Goal: Information Seeking & Learning: Check status

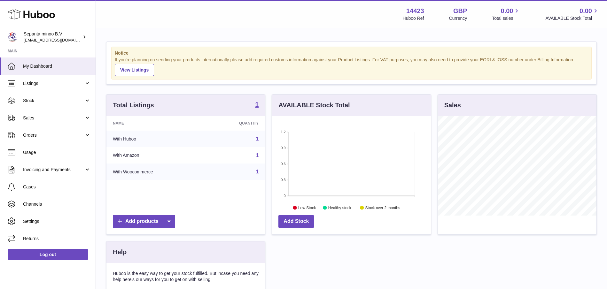
scroll to position [32, 0]
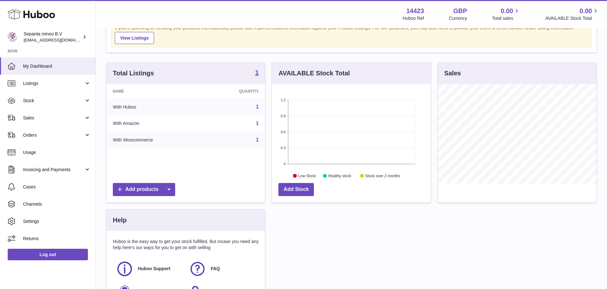
drag, startPoint x: 45, startPoint y: 87, endPoint x: 45, endPoint y: 103, distance: 15.4
click at [45, 87] on link "Listings" at bounding box center [48, 83] width 96 height 17
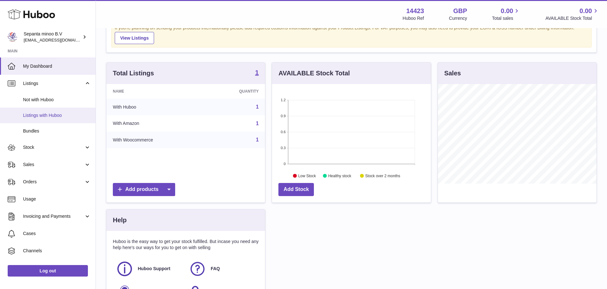
click at [46, 113] on span "Listings with Huboo" at bounding box center [57, 116] width 68 height 6
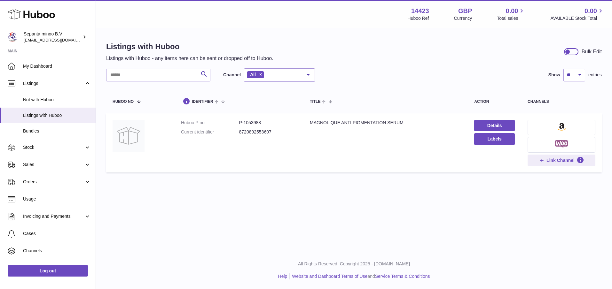
click at [553, 130] on button at bounding box center [562, 127] width 68 height 15
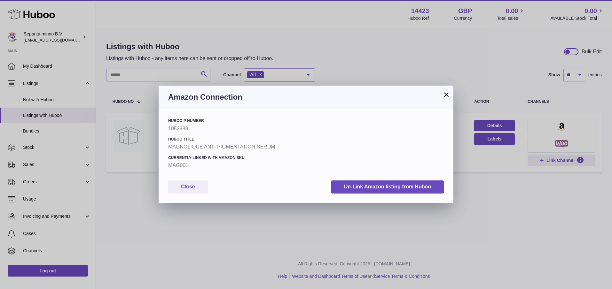
click at [441, 93] on h3 "Amazon Connection" at bounding box center [306, 97] width 276 height 10
click at [442, 95] on h3 "Amazon Connection" at bounding box center [306, 97] width 276 height 10
click at [443, 95] on button "×" at bounding box center [446, 95] width 8 height 8
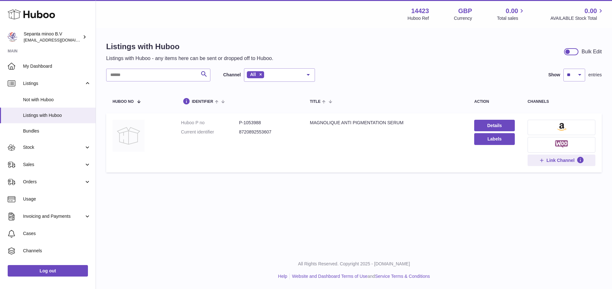
click at [137, 133] on img at bounding box center [129, 136] width 32 height 32
click at [34, 149] on span "Stock" at bounding box center [53, 148] width 61 height 6
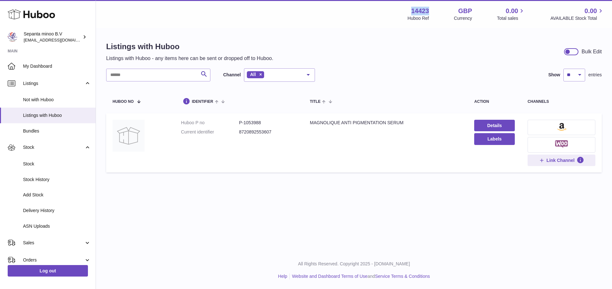
drag, startPoint x: 432, startPoint y: 11, endPoint x: 403, endPoint y: 10, distance: 28.2
click at [408, 10] on div "14423 Huboo Ref GBP Currency 0.00 Total sales 0.00 AVAILABLE Stock Total" at bounding box center [506, 14] width 197 height 15
copy strong "14423"
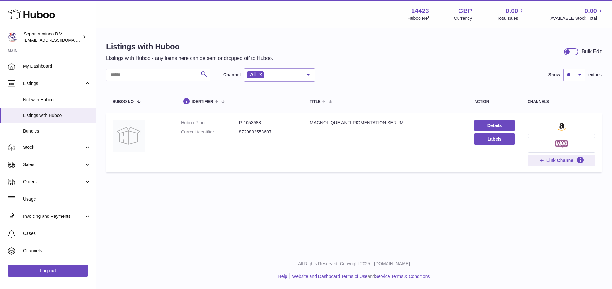
click at [560, 146] on img at bounding box center [561, 144] width 13 height 8
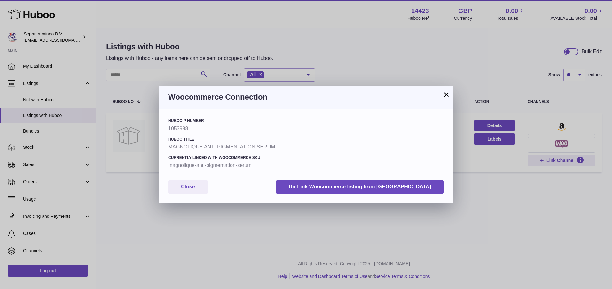
click at [444, 92] on button "×" at bounding box center [446, 95] width 8 height 8
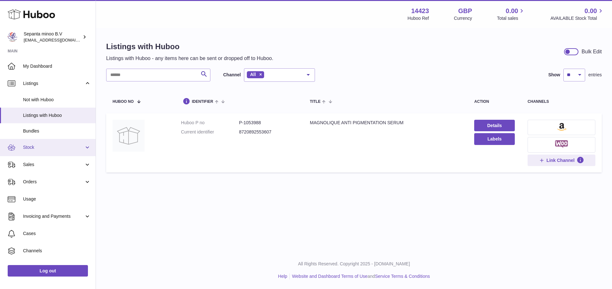
click at [29, 151] on link "Stock" at bounding box center [48, 147] width 96 height 17
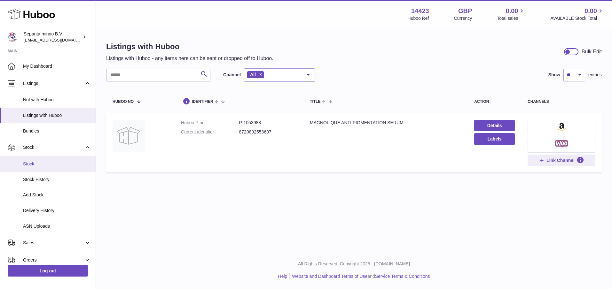
click at [37, 159] on link "Stock" at bounding box center [48, 164] width 96 height 16
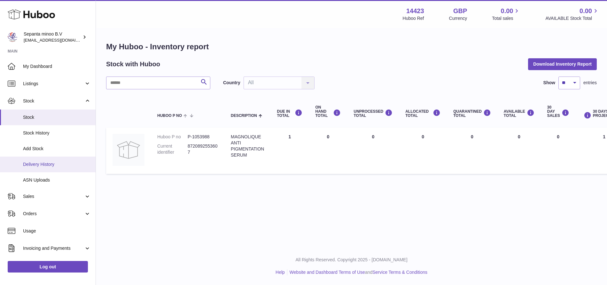
click at [37, 164] on span "Delivery History" at bounding box center [57, 164] width 68 height 6
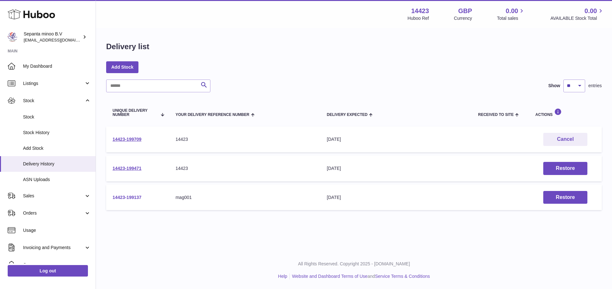
click at [121, 196] on link "14423-199137" at bounding box center [127, 197] width 29 height 5
click at [130, 140] on link "14423-199709" at bounding box center [127, 139] width 29 height 5
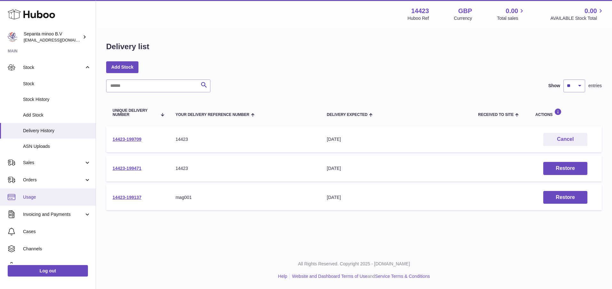
scroll to position [62, 0]
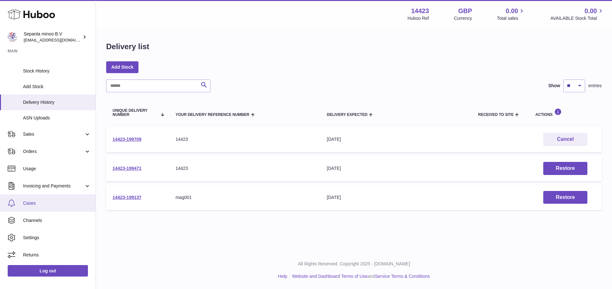
drag, startPoint x: 48, startPoint y: 220, endPoint x: 86, endPoint y: 202, distance: 42.6
click at [48, 220] on span "Channels" at bounding box center [57, 221] width 68 height 6
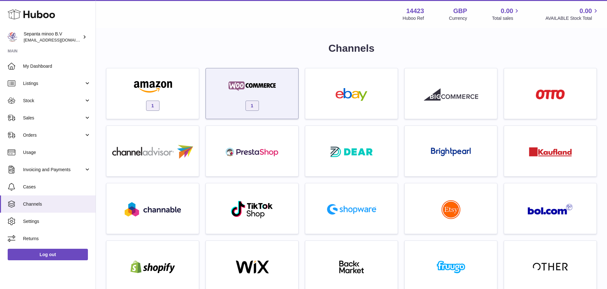
click at [219, 88] on div "1" at bounding box center [252, 95] width 86 height 41
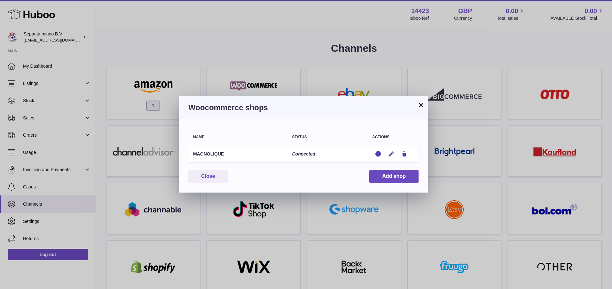
drag, startPoint x: 223, startPoint y: 154, endPoint x: 194, endPoint y: 155, distance: 29.8
click at [194, 155] on td "MAGNOLIQUE" at bounding box center [237, 154] width 99 height 16
click at [204, 50] on div "× Woocommerce shops Name Status Actions MAGNOLIQUE Connected Edit Edit Remove Y…" at bounding box center [306, 144] width 612 height 289
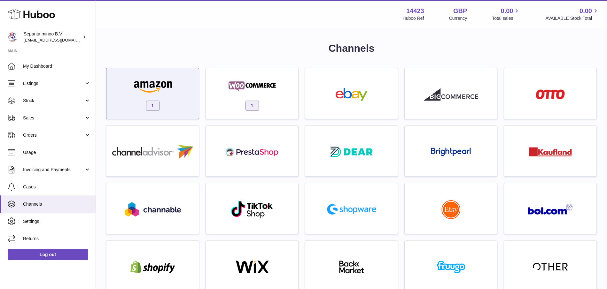
click at [178, 92] on img at bounding box center [153, 86] width 54 height 13
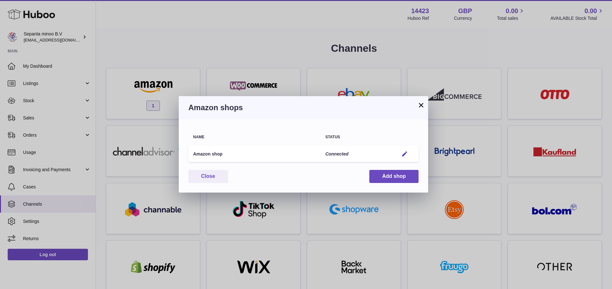
click at [248, 44] on div "× Amazon shops Name Status Amazon shop Connected Edit You have not connected sh…" at bounding box center [306, 144] width 612 height 289
